Goal: Task Accomplishment & Management: Manage account settings

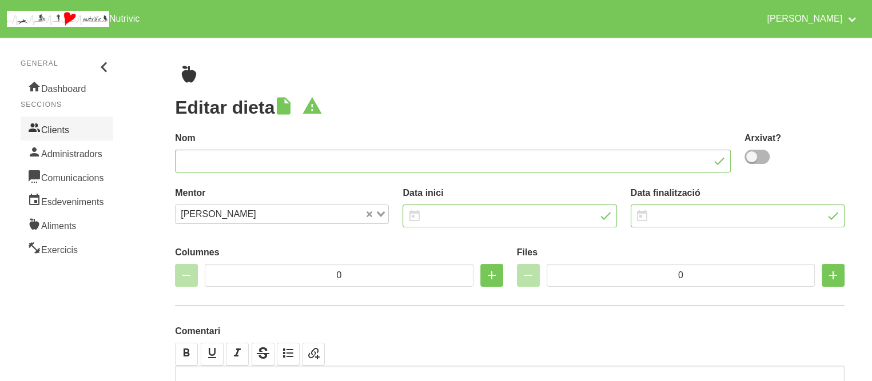
click at [62, 136] on link "Clients" at bounding box center [67, 129] width 93 height 24
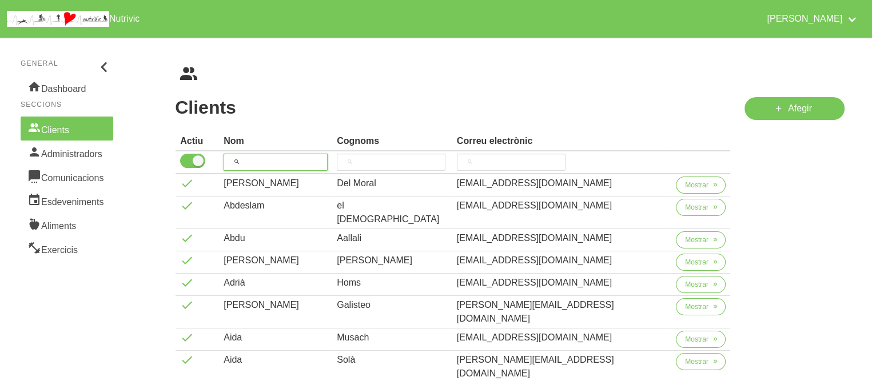
click at [284, 170] on input "search" at bounding box center [276, 162] width 104 height 17
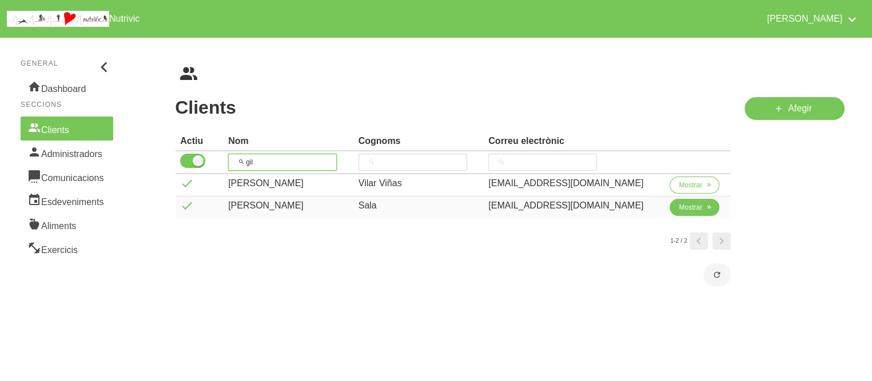
type input "gil"
click at [685, 208] on span "Mostrar" at bounding box center [690, 207] width 23 height 10
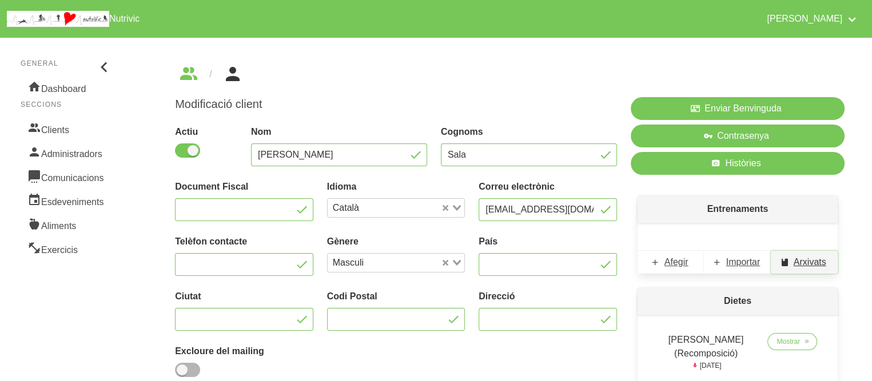
click at [798, 263] on span "Arxivats" at bounding box center [810, 263] width 33 height 14
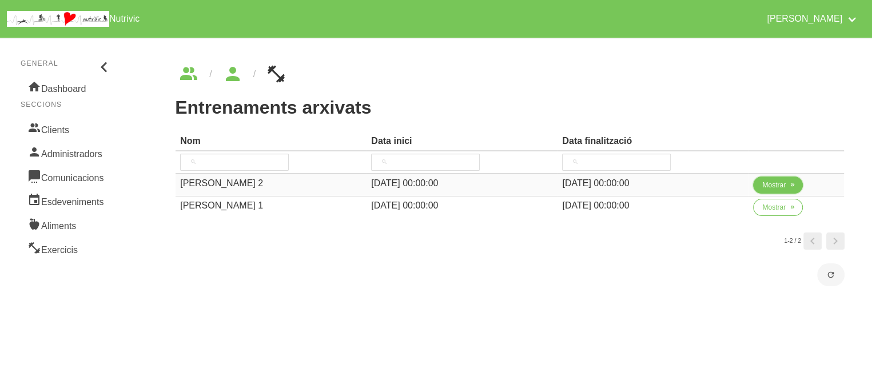
click at [772, 189] on span "Mostrar" at bounding box center [773, 185] width 23 height 10
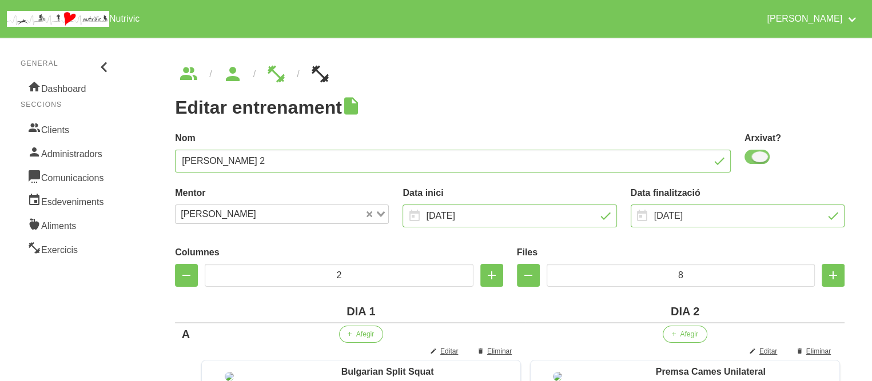
click at [755, 154] on span at bounding box center [756, 157] width 25 height 14
click at [752, 154] on input "checkbox" at bounding box center [747, 156] width 7 height 7
checkbox input "false"
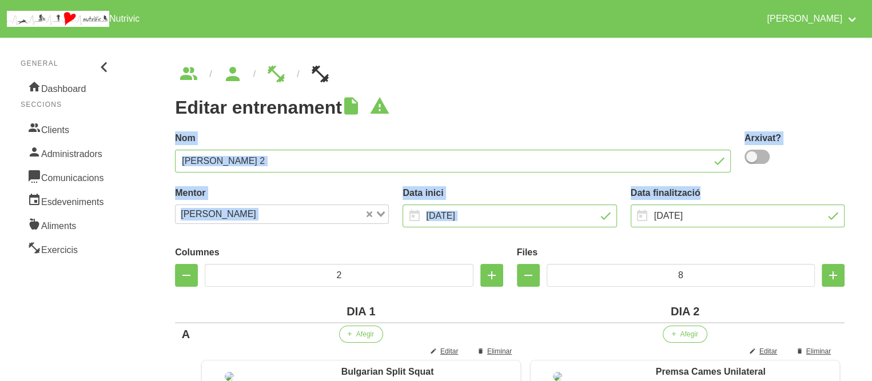
drag, startPoint x: 718, startPoint y: 106, endPoint x: 709, endPoint y: 222, distance: 115.8
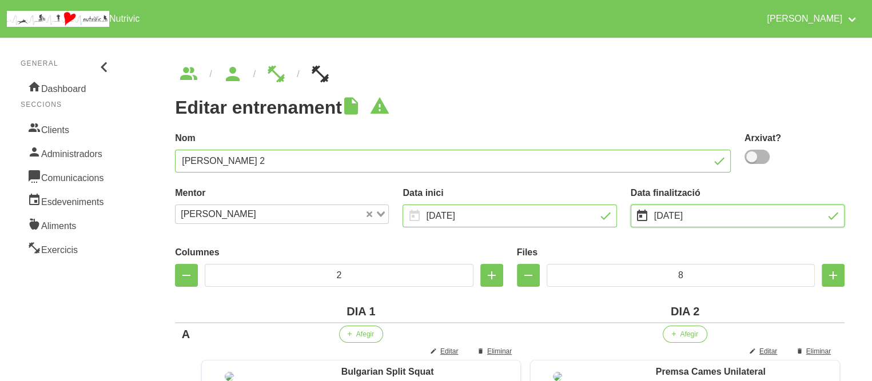
click at [709, 222] on input "[DATE]" at bounding box center [738, 216] width 214 height 23
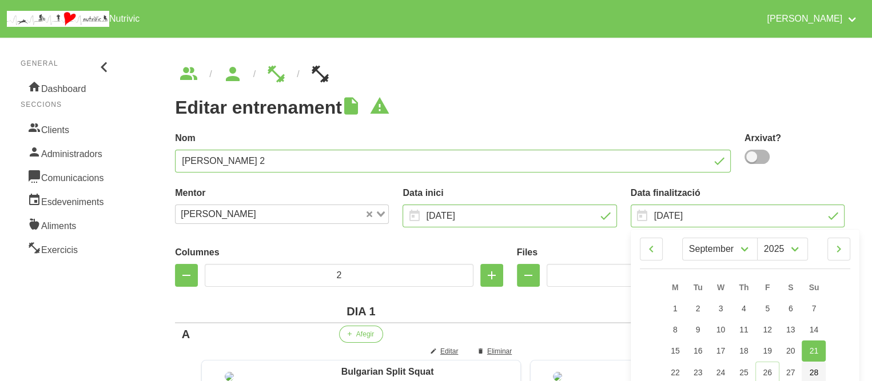
click at [814, 374] on span "28" at bounding box center [814, 372] width 9 height 9
type input "[DATE]"
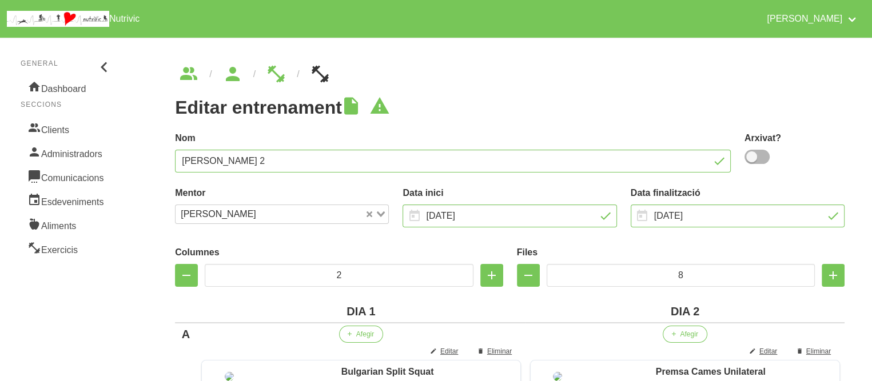
click at [814, 374] on section "Premsa Cames Unilateral" at bounding box center [710, 372] width 246 height 14
click at [619, 72] on ul "breadcrumbs" at bounding box center [509, 74] width 669 height 18
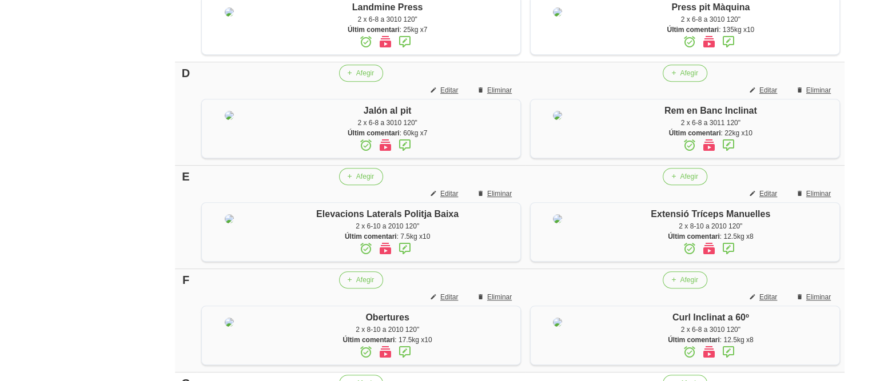
scroll to position [549, 0]
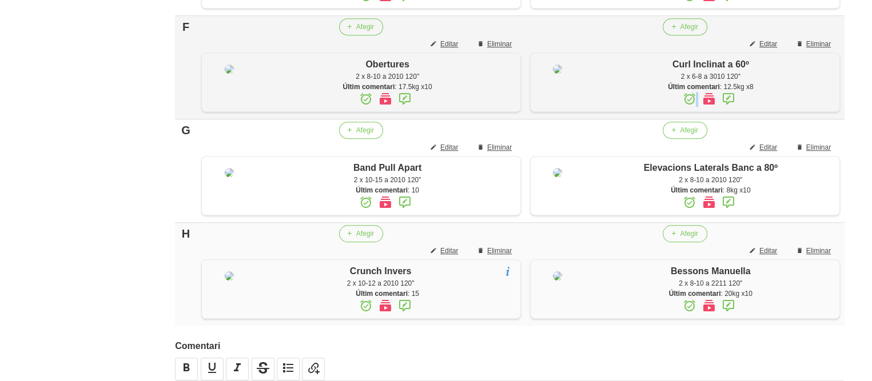
scroll to position [823, 0]
